Goal: Transaction & Acquisition: Purchase product/service

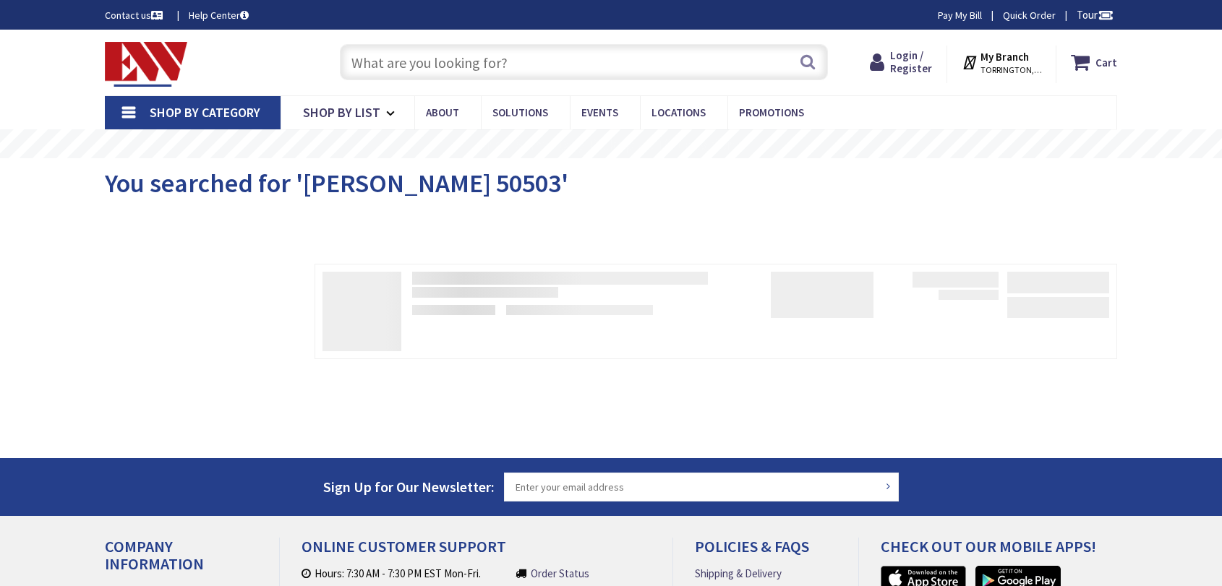
click at [910, 57] on span "Login / Register" at bounding box center [911, 61] width 42 height 27
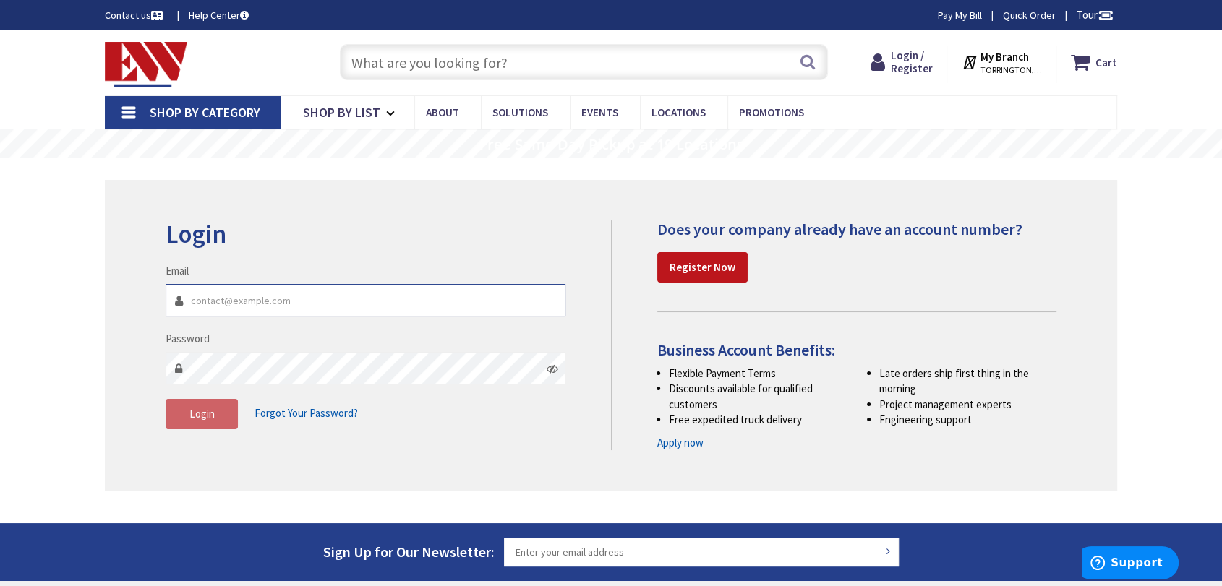
type input "[EMAIL_ADDRESS][DOMAIN_NAME]"
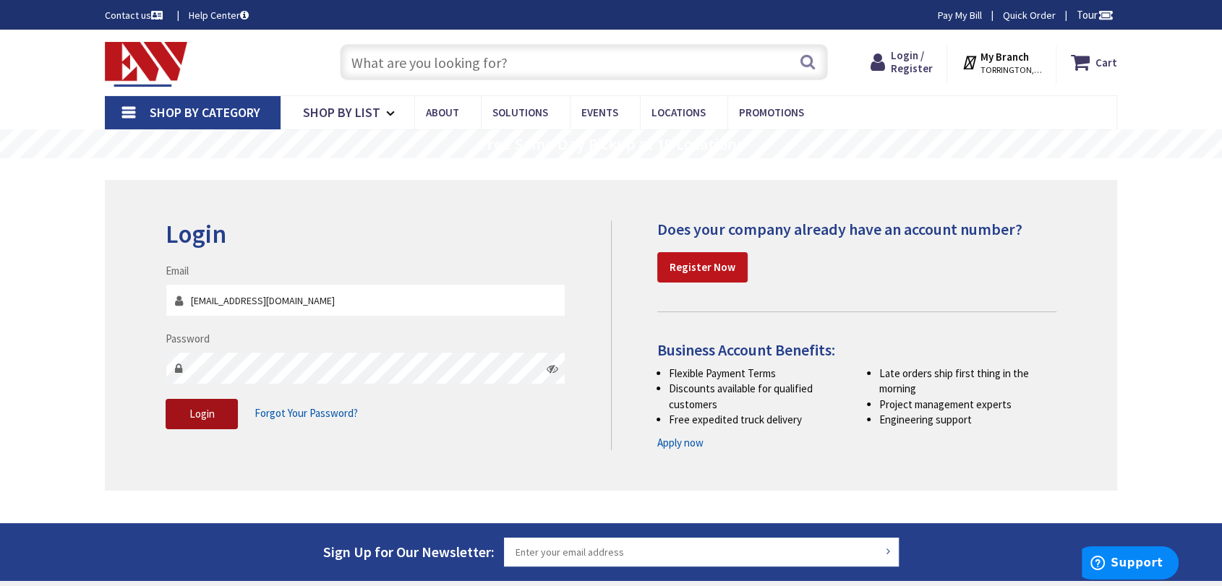
click at [202, 415] on span "Login" at bounding box center [201, 414] width 25 height 14
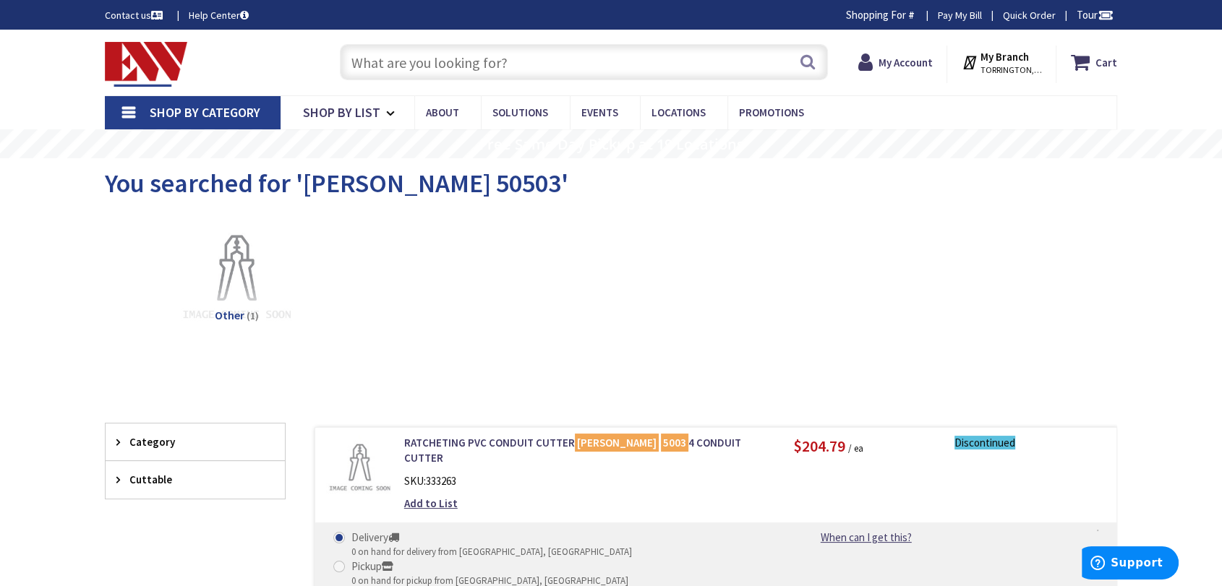
click at [487, 59] on input "text" at bounding box center [584, 62] width 488 height 36
paste input "3MM412RRL"
type input "3MM412RRL"
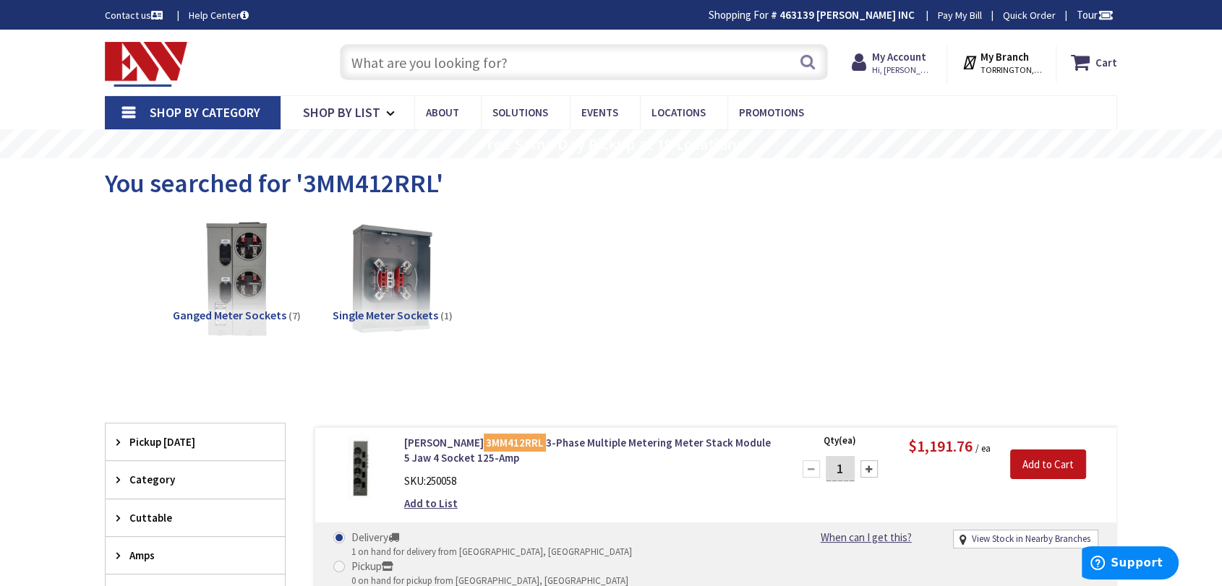
click at [597, 61] on input "text" at bounding box center [584, 62] width 488 height 36
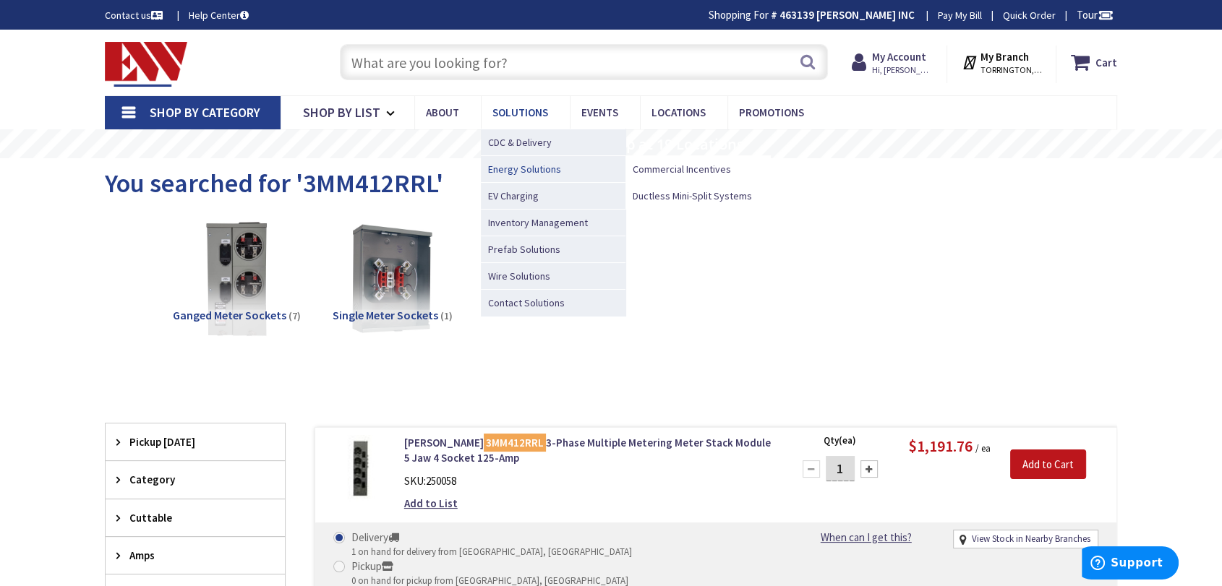
paste input "3MTB600R"
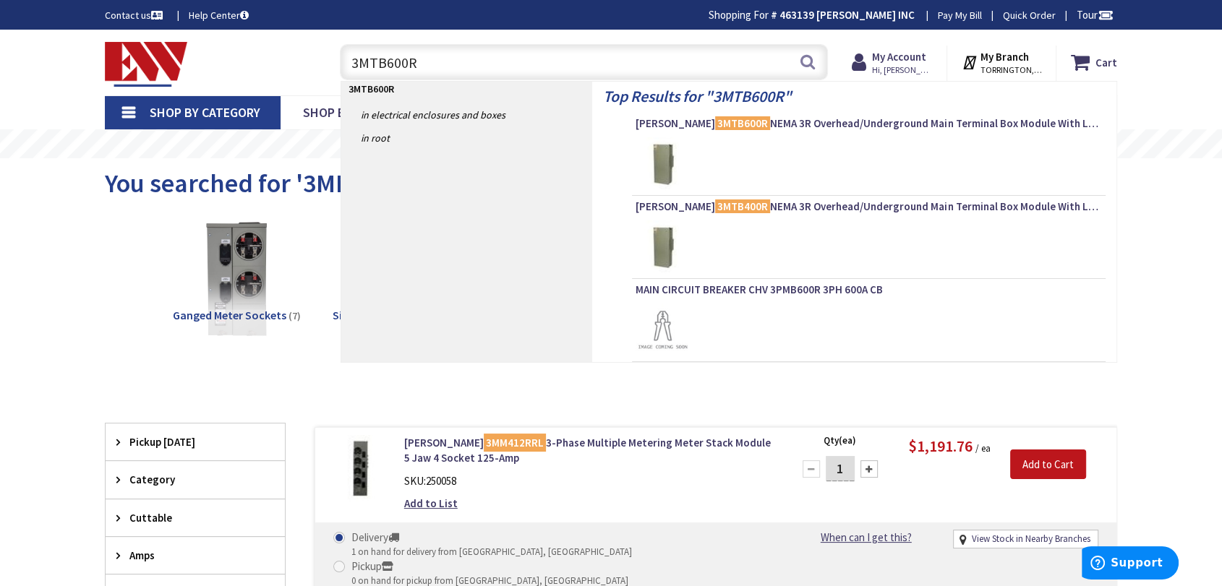
type input "3MTB600R"
click at [411, 85] on p "3MTB600R" at bounding box center [466, 89] width 251 height 14
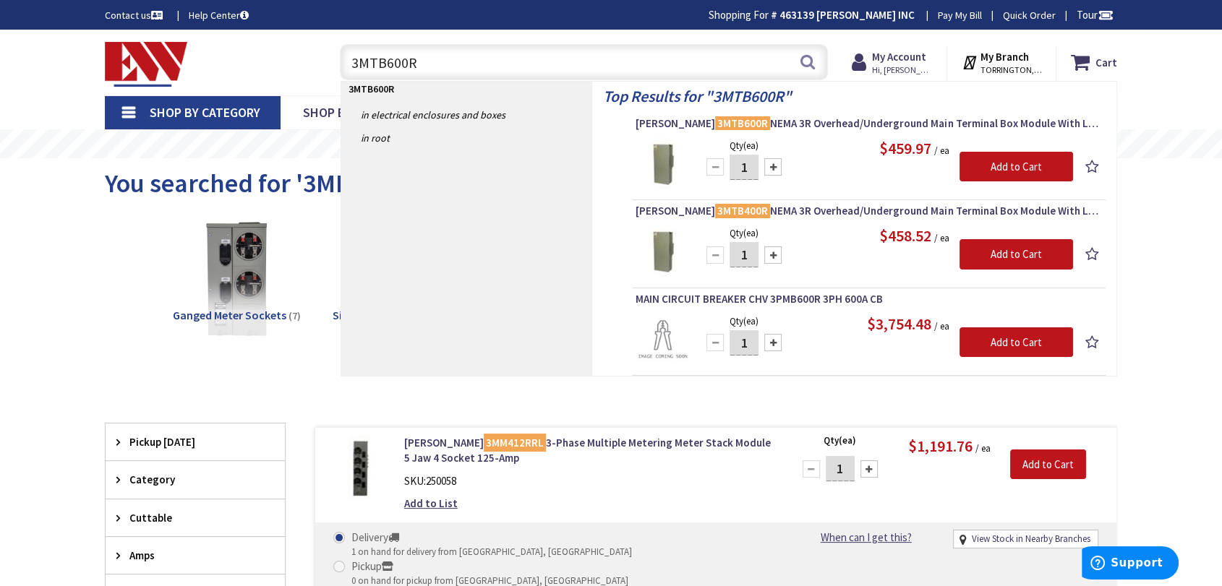
click at [503, 56] on input "3MTB600R" at bounding box center [584, 62] width 488 height 36
click at [657, 124] on span "Eaton 3MTB600R NEMA 3R Overhead/Underground Main Terminal Box Module With Lugs …" at bounding box center [869, 123] width 466 height 14
